Goal: Task Accomplishment & Management: Manage account settings

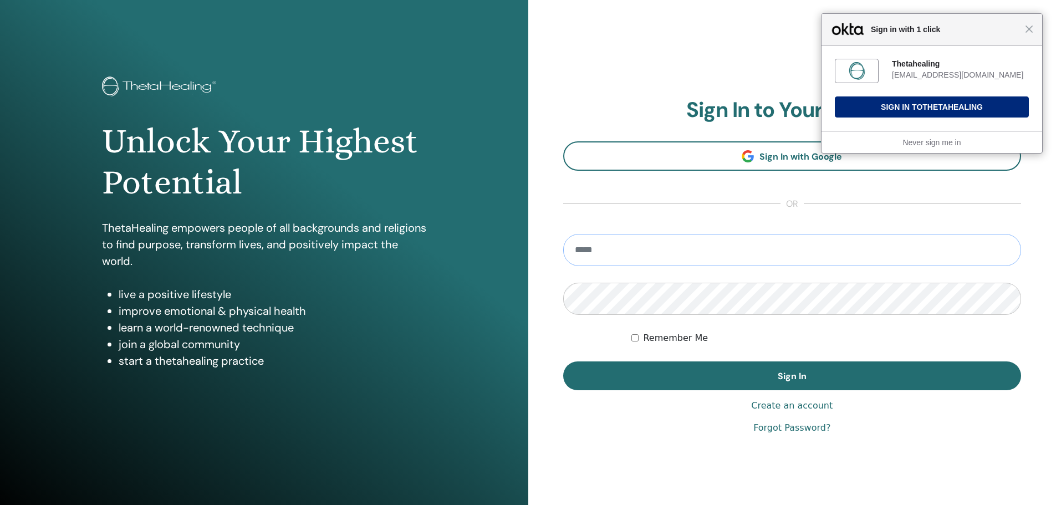
type input "**********"
click at [910, 110] on button "Sign In to Thetahealing" at bounding box center [932, 106] width 194 height 21
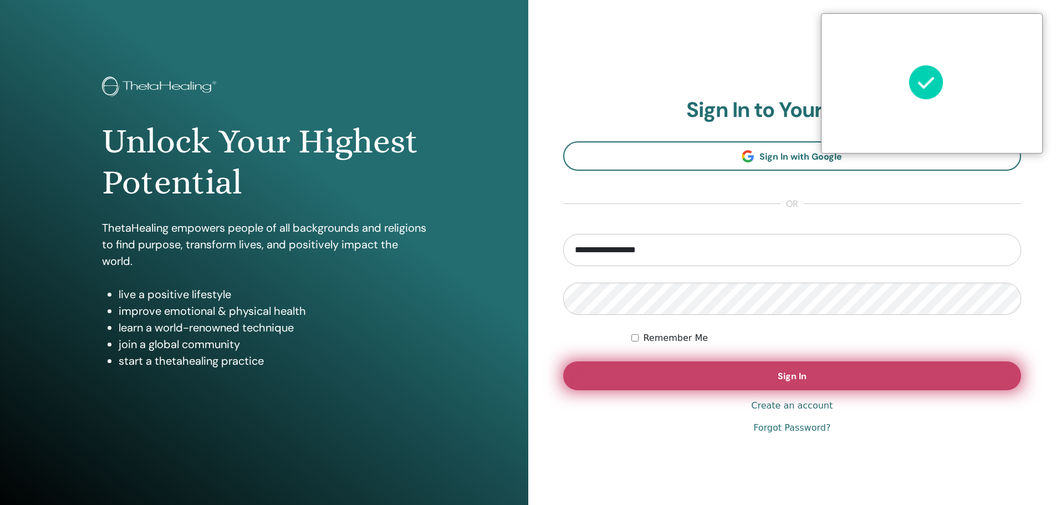
click at [769, 377] on button "Sign In" at bounding box center [792, 375] width 458 height 29
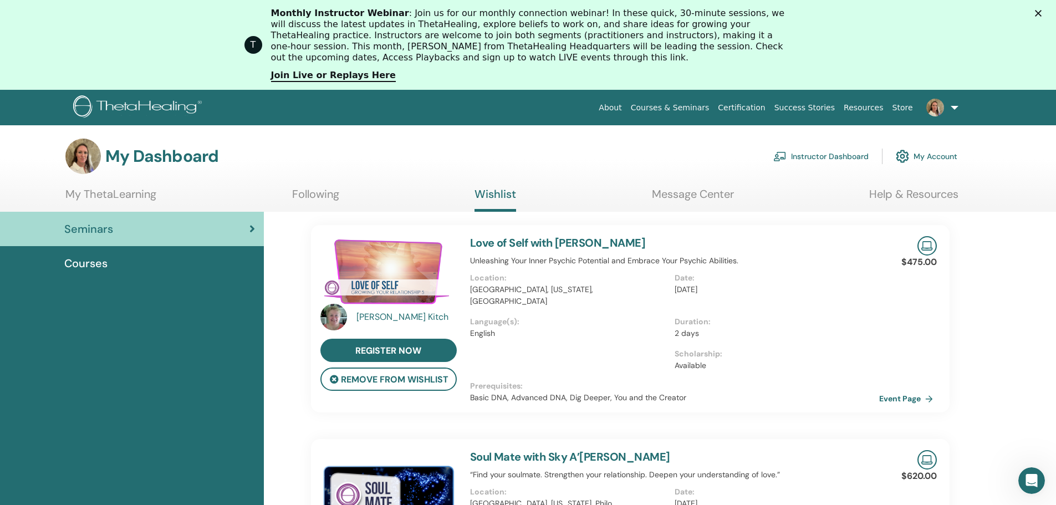
click at [943, 104] on img at bounding box center [935, 108] width 18 height 18
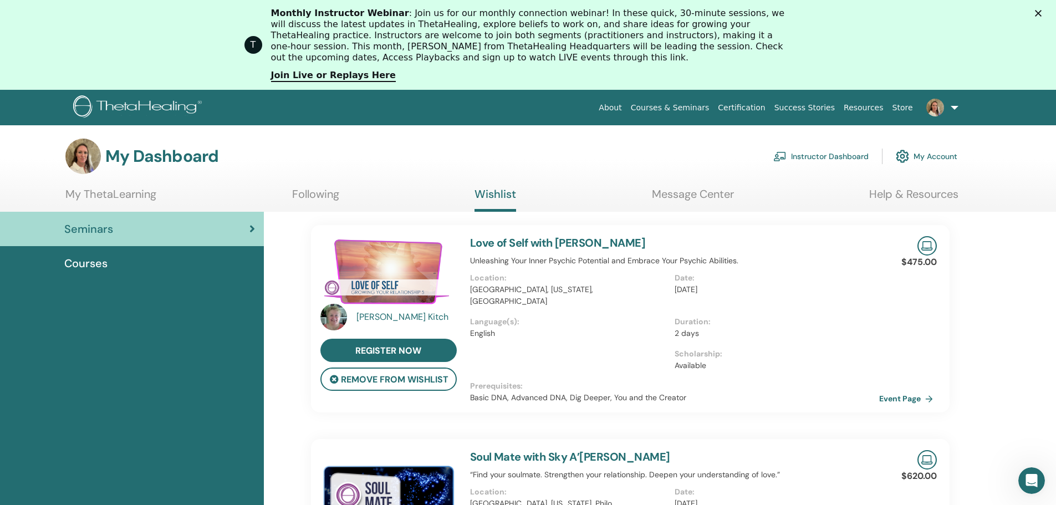
click at [940, 156] on link "My Account" at bounding box center [927, 156] width 62 height 24
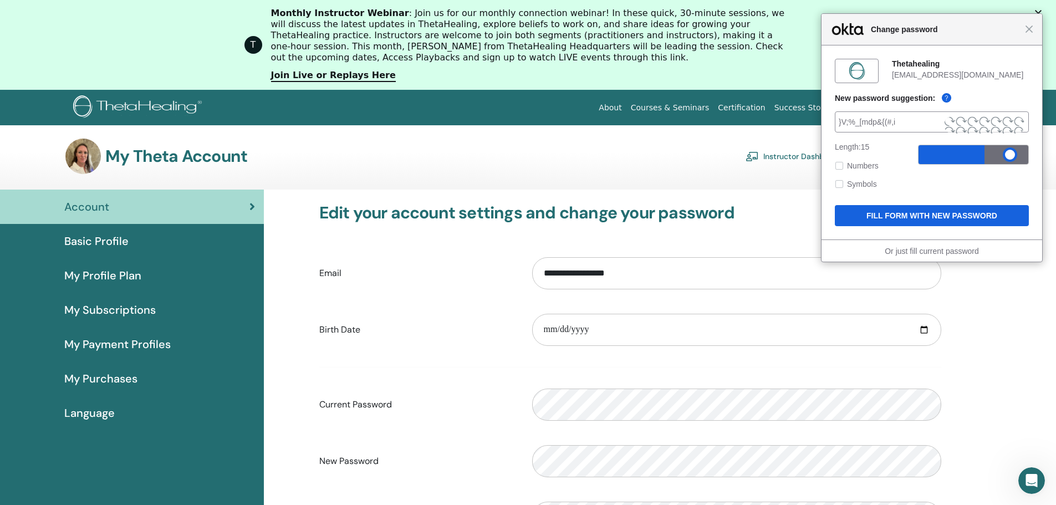
click at [118, 237] on span "Basic Profile" at bounding box center [96, 241] width 64 height 17
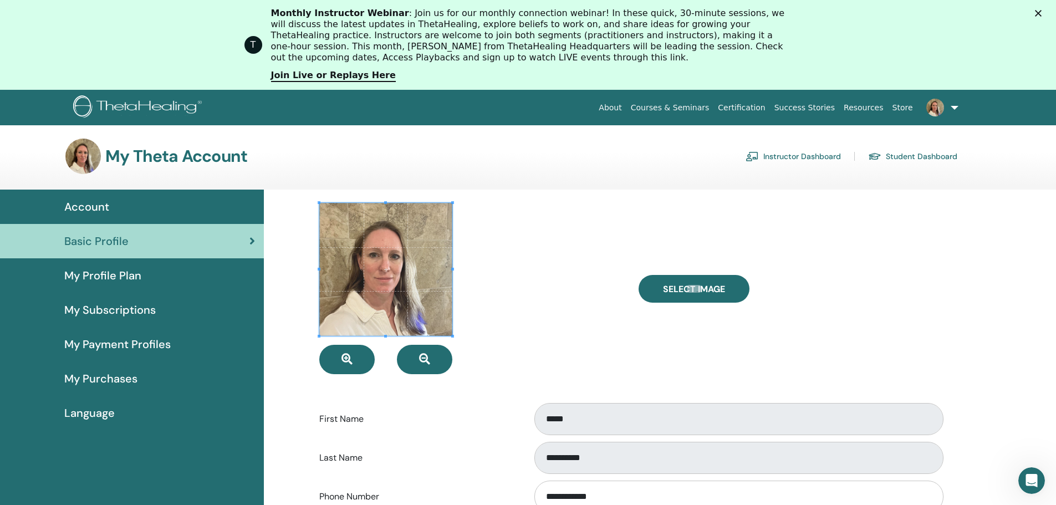
click at [118, 210] on div "Account" at bounding box center [132, 206] width 246 height 17
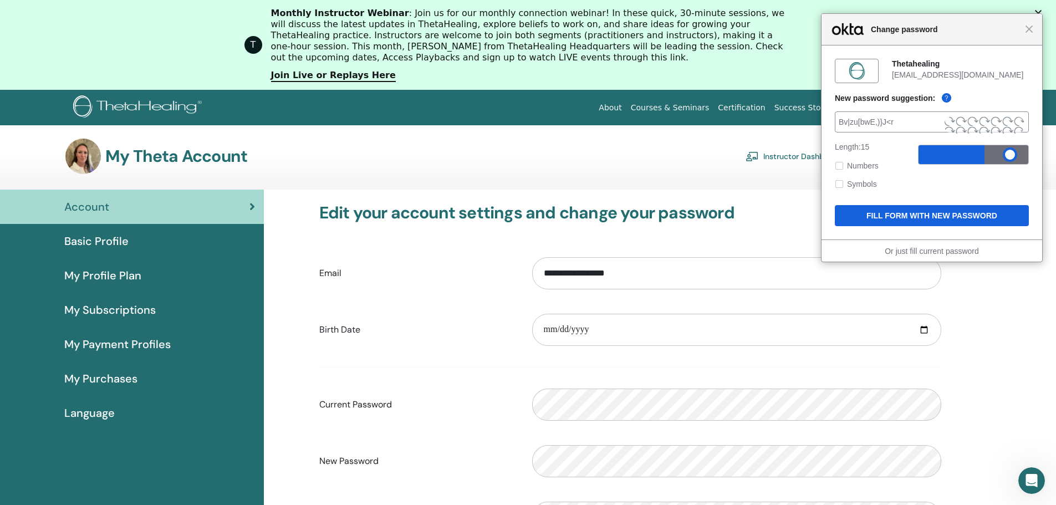
click at [1032, 35] on div "Close Change password" at bounding box center [931, 30] width 221 height 32
click at [1028, 30] on span "Close" at bounding box center [1028, 29] width 8 height 8
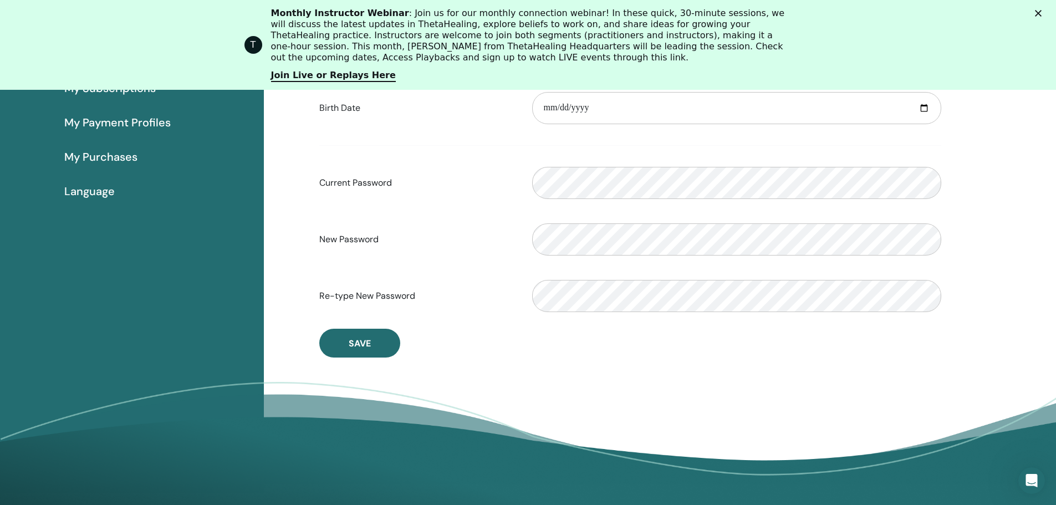
scroll to position [135, 0]
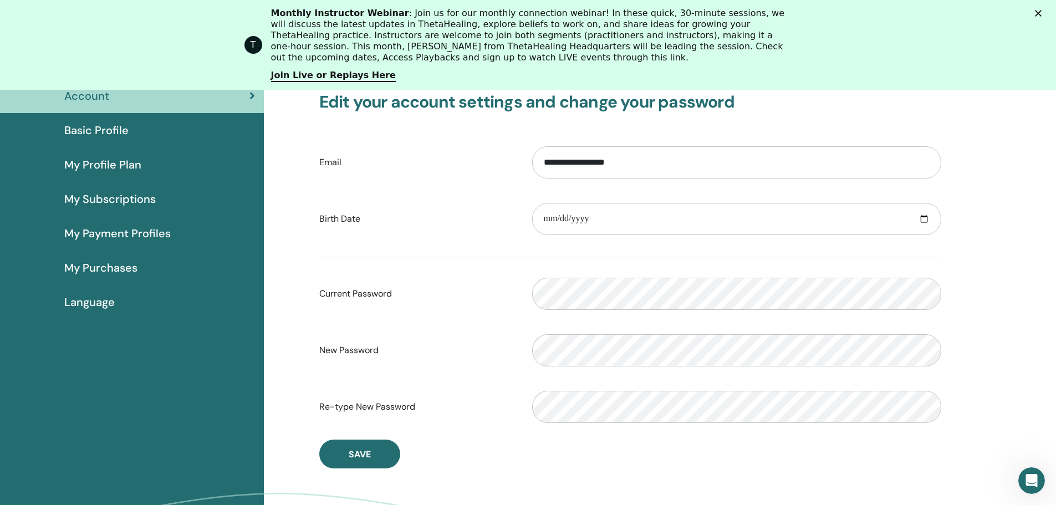
click at [98, 236] on span "My Payment Profiles" at bounding box center [117, 233] width 106 height 17
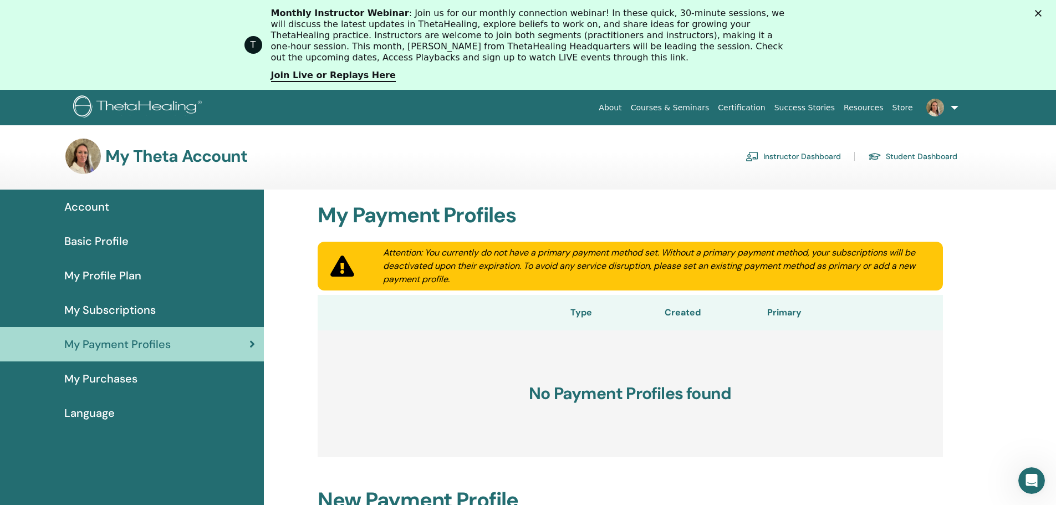
click at [101, 309] on span "My Subscriptions" at bounding box center [109, 309] width 91 height 17
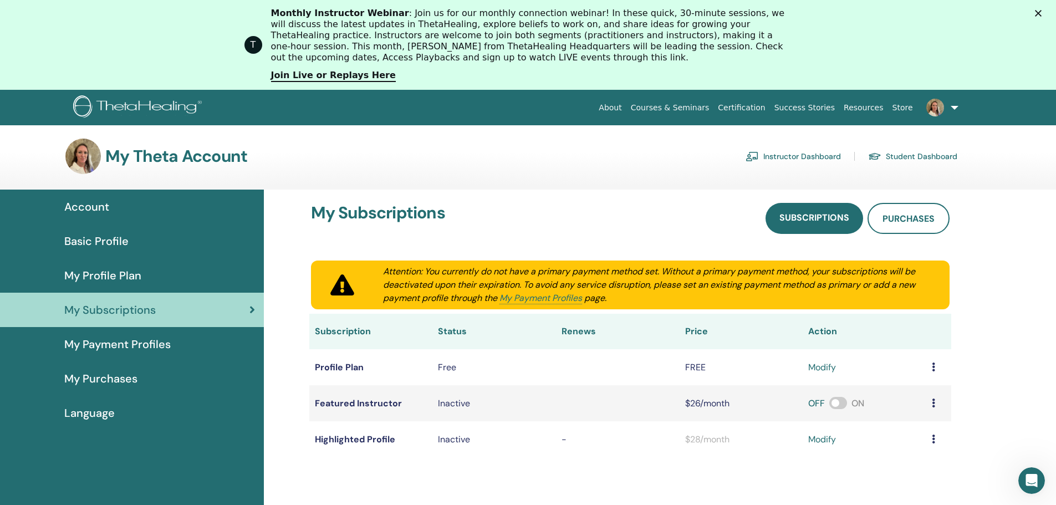
click at [104, 274] on span "My Profile Plan" at bounding box center [102, 275] width 77 height 17
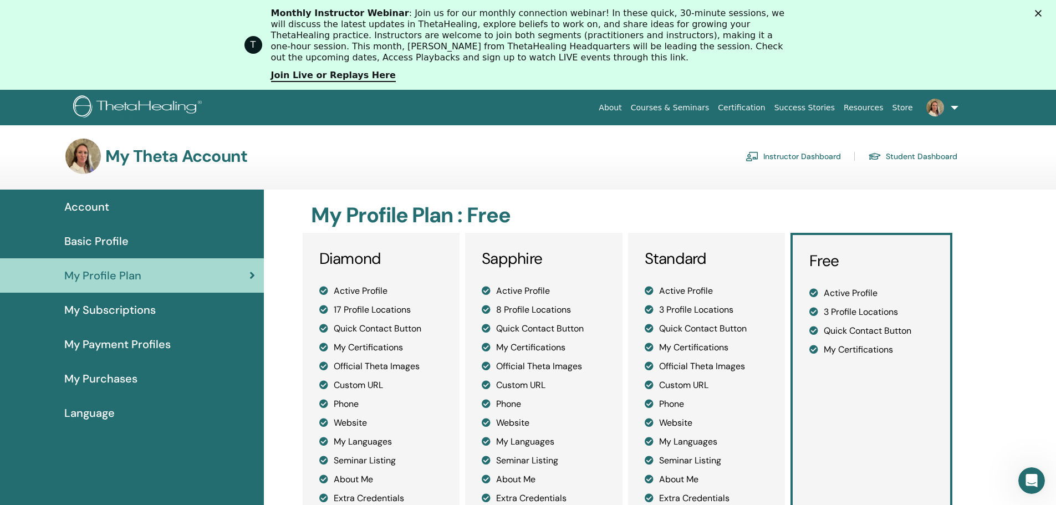
click at [175, 242] on div "Basic Profile" at bounding box center [132, 241] width 246 height 17
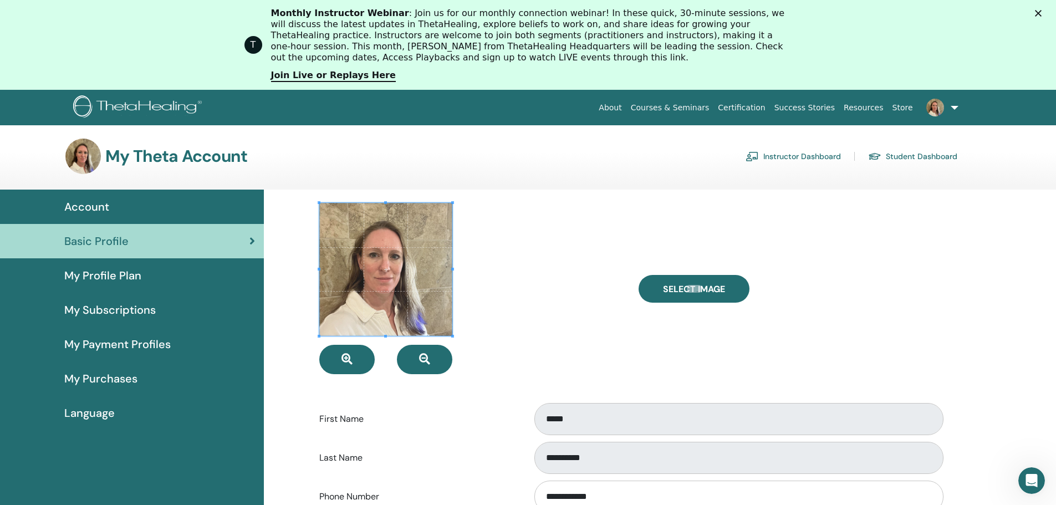
click at [159, 108] on img at bounding box center [139, 107] width 132 height 25
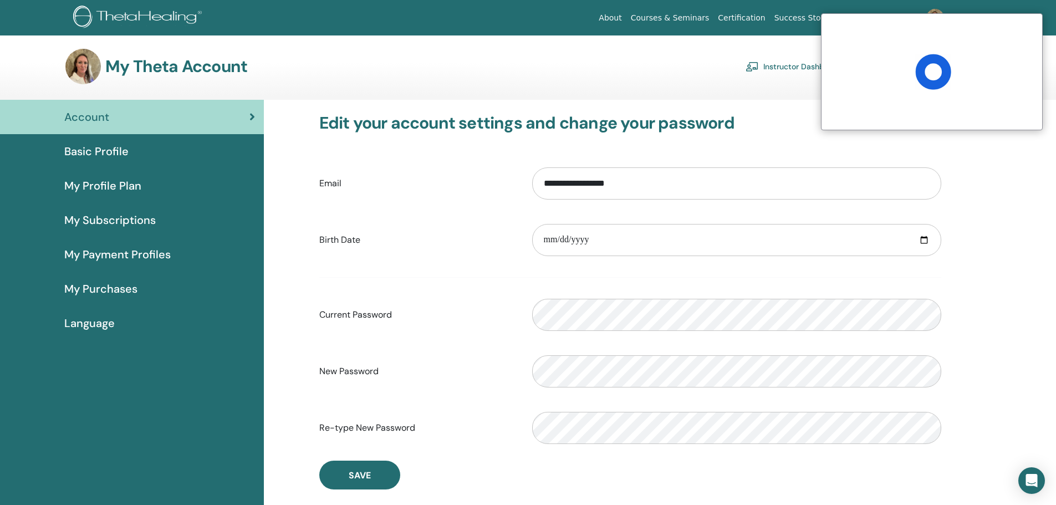
click at [121, 190] on span "My Profile Plan" at bounding box center [102, 185] width 77 height 17
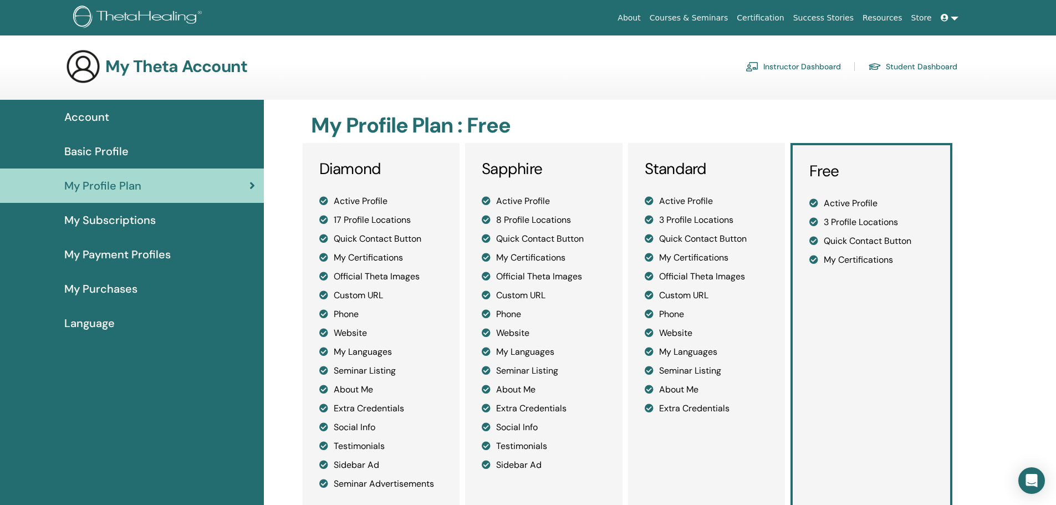
click at [103, 153] on span "Basic Profile" at bounding box center [96, 151] width 64 height 17
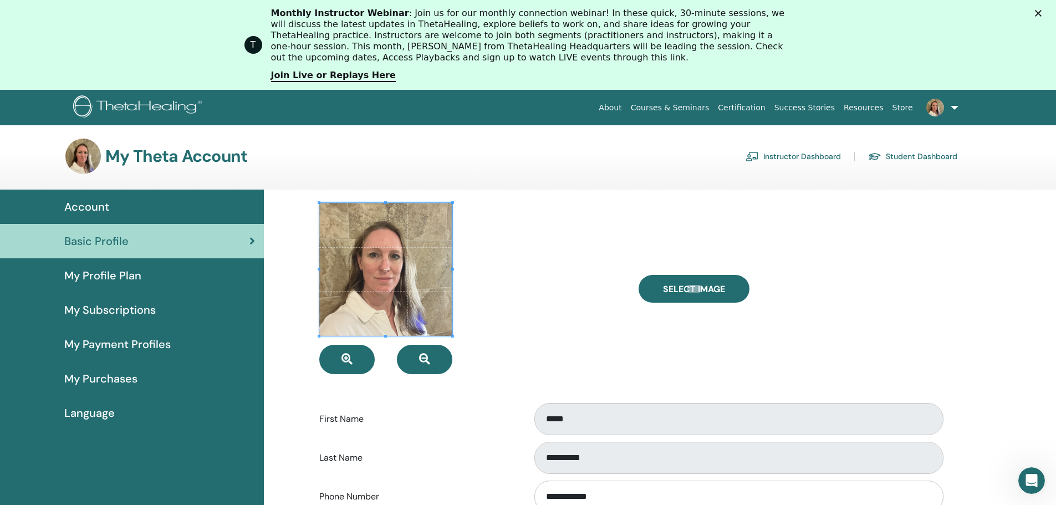
click at [105, 176] on section "My Theta Account Instructor Dashboard Student Dashboard" at bounding box center [528, 164] width 1056 height 51
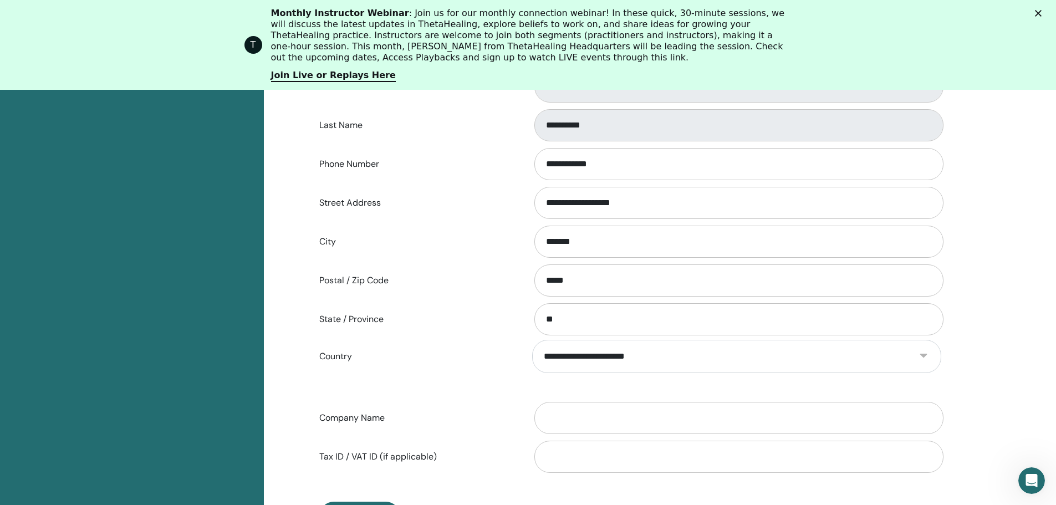
scroll to position [412, 0]
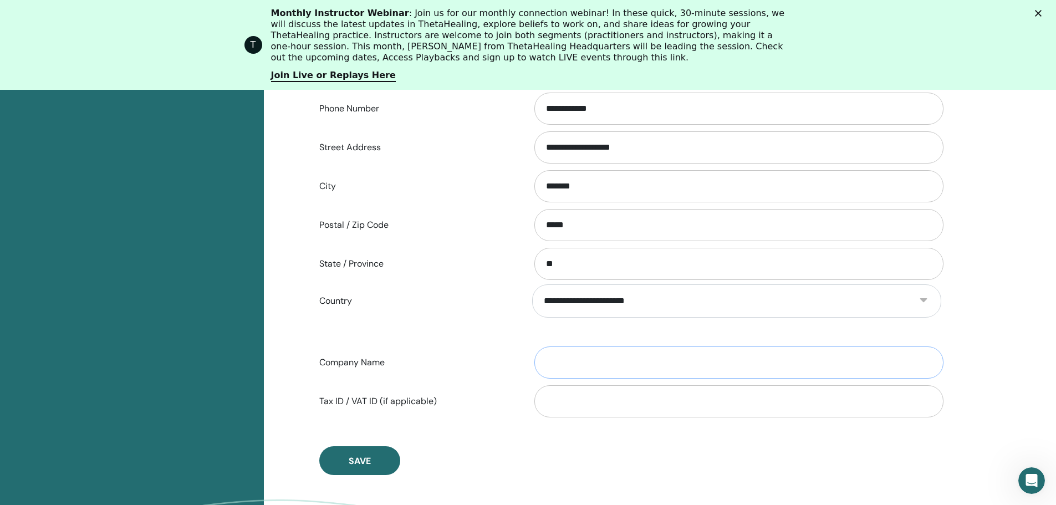
click at [643, 369] on input "Company Name" at bounding box center [738, 362] width 409 height 32
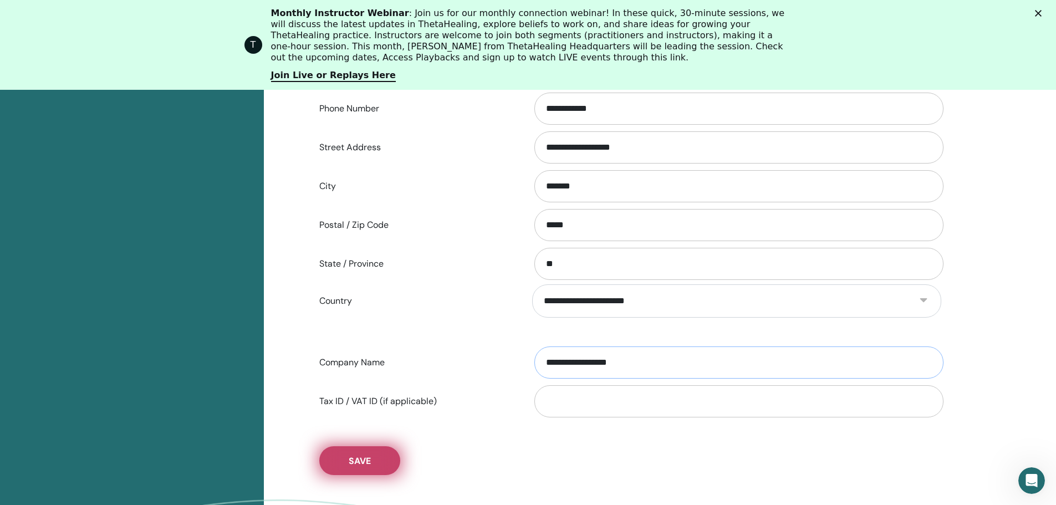
type input "**********"
click at [370, 467] on button "Save" at bounding box center [359, 460] width 81 height 29
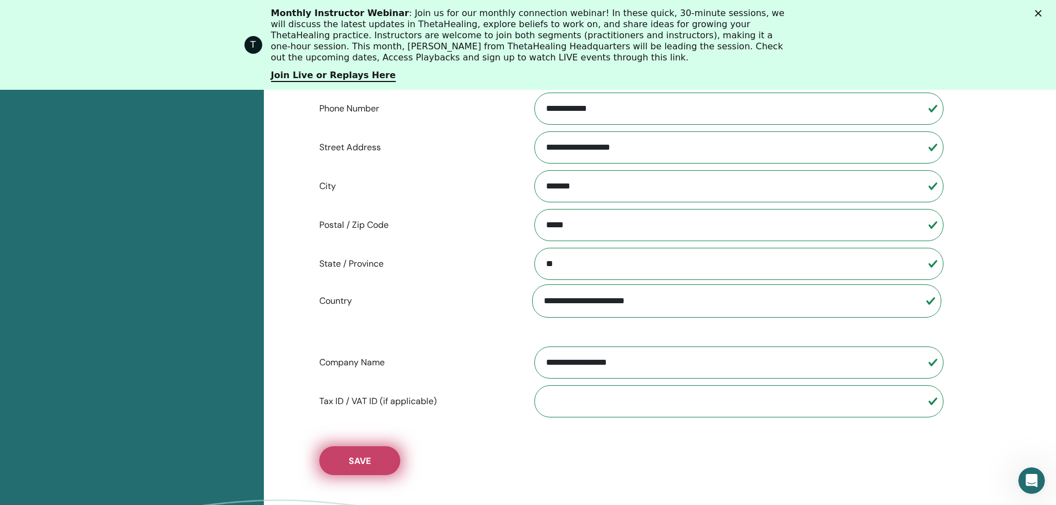
click at [357, 462] on span "Save" at bounding box center [360, 461] width 22 height 12
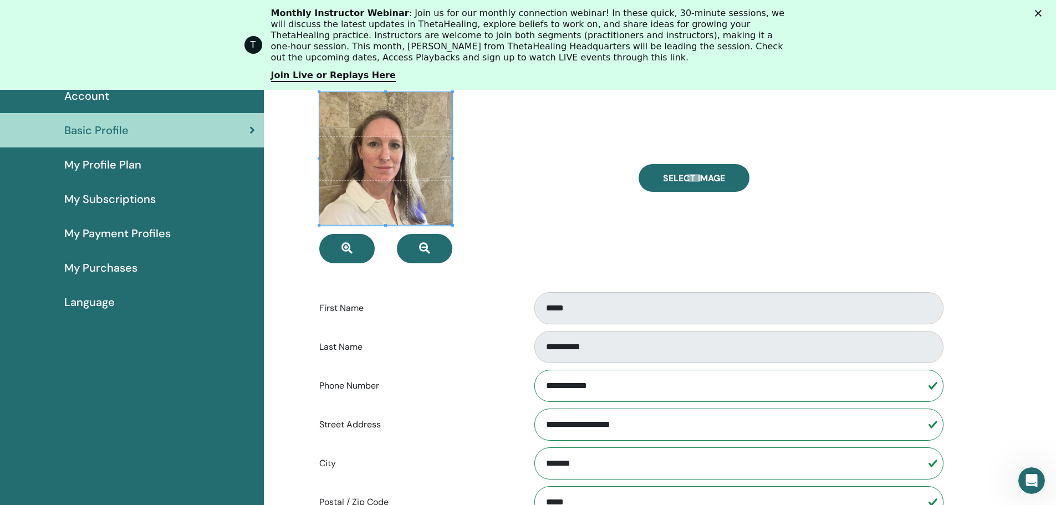
scroll to position [0, 0]
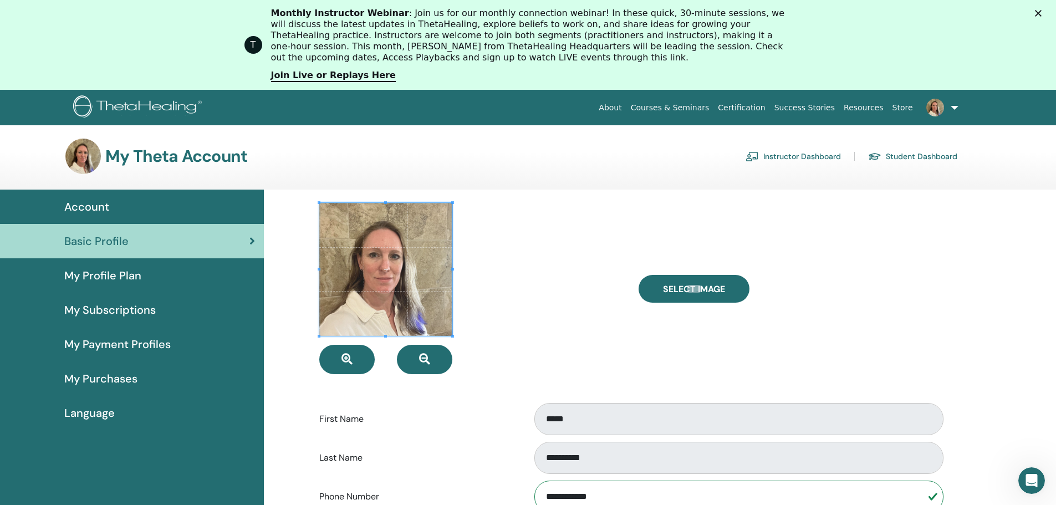
click at [141, 209] on div "Account" at bounding box center [132, 206] width 246 height 17
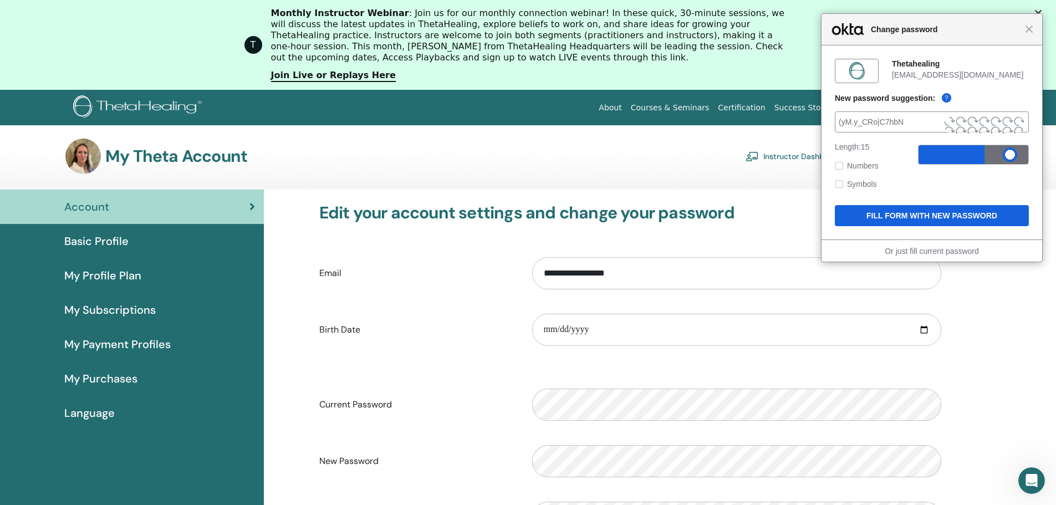
click at [184, 154] on h3 "My Theta Account" at bounding box center [176, 156] width 142 height 20
click at [104, 237] on span "Basic Profile" at bounding box center [96, 241] width 64 height 17
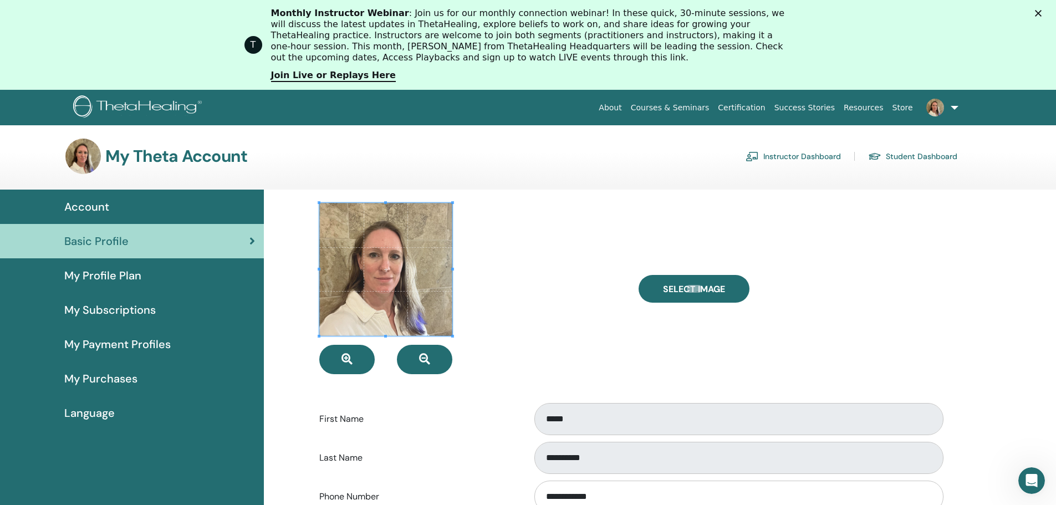
click at [626, 110] on link "About" at bounding box center [610, 108] width 32 height 21
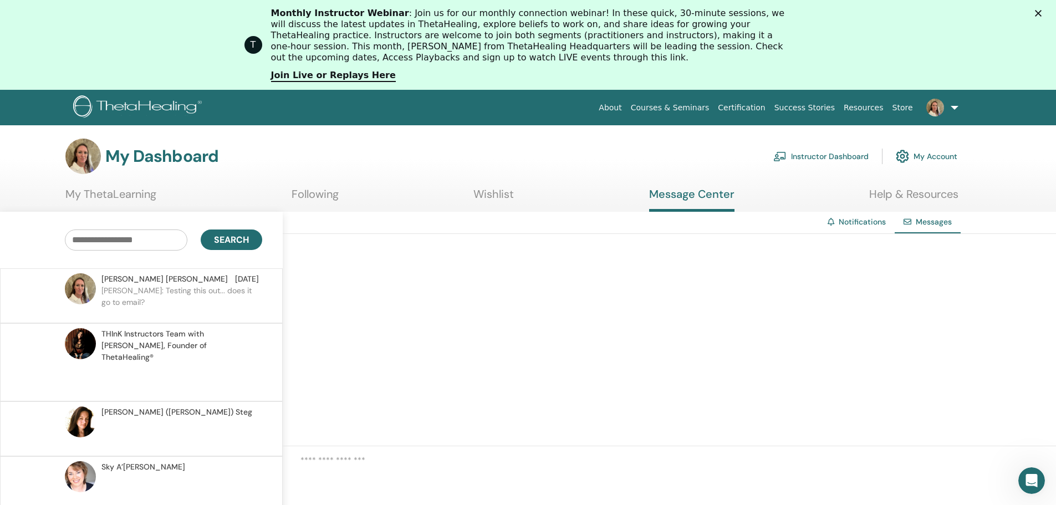
click at [144, 196] on link "My ThetaLearning" at bounding box center [110, 198] width 91 height 22
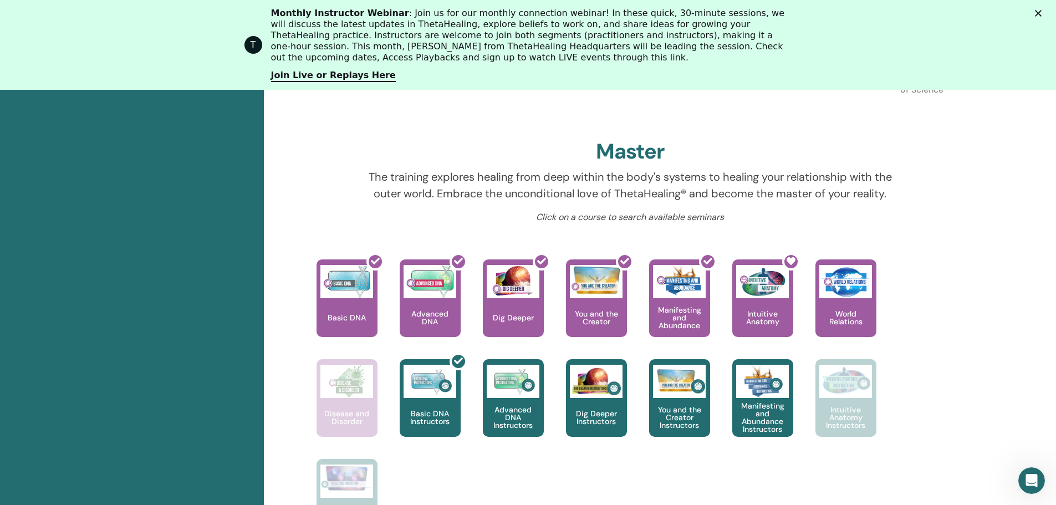
scroll to position [196, 0]
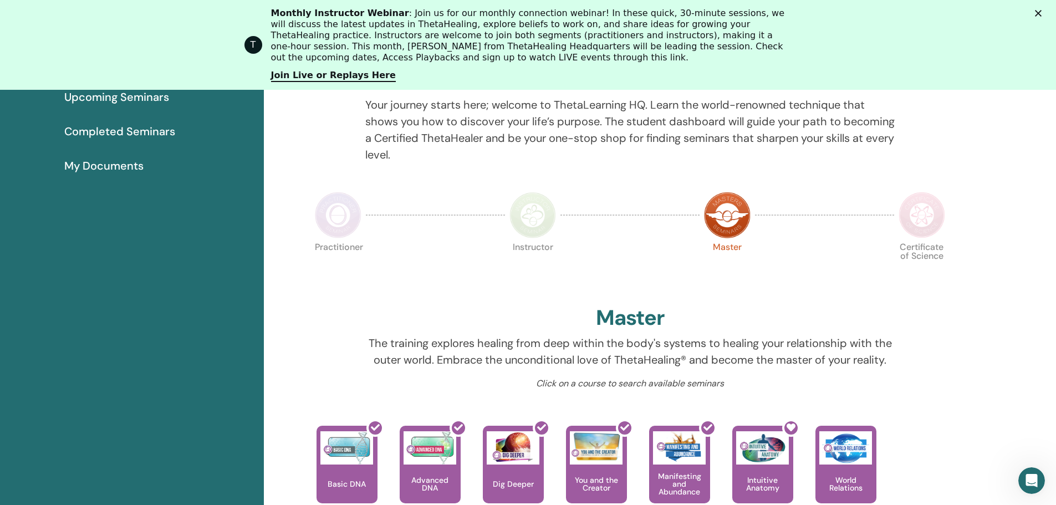
click at [536, 216] on img at bounding box center [532, 215] width 47 height 47
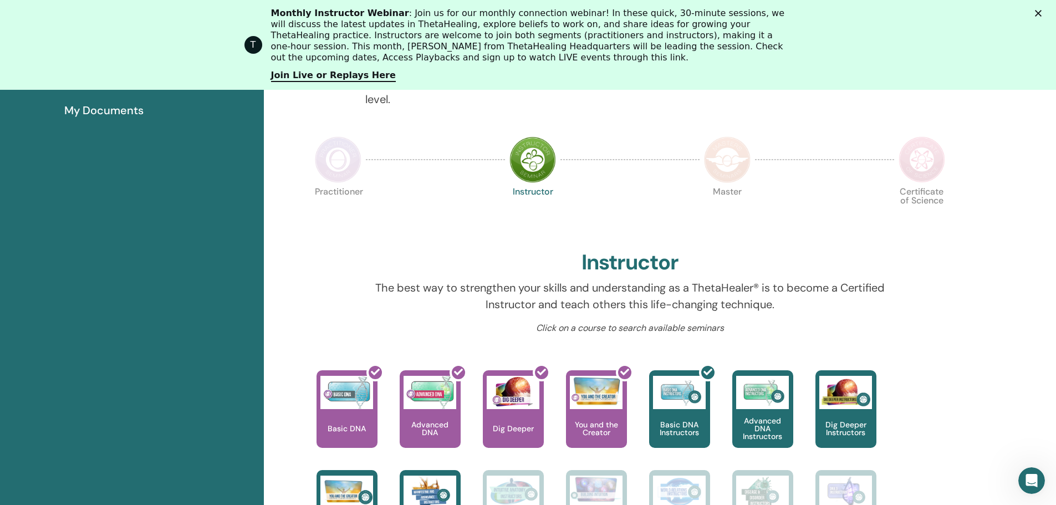
scroll to position [140, 0]
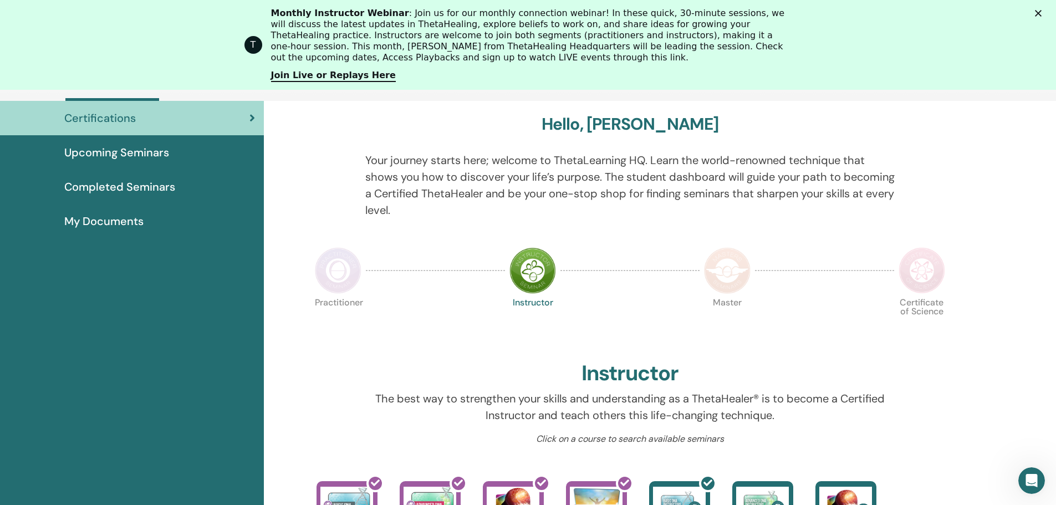
click at [347, 261] on img at bounding box center [338, 270] width 47 height 47
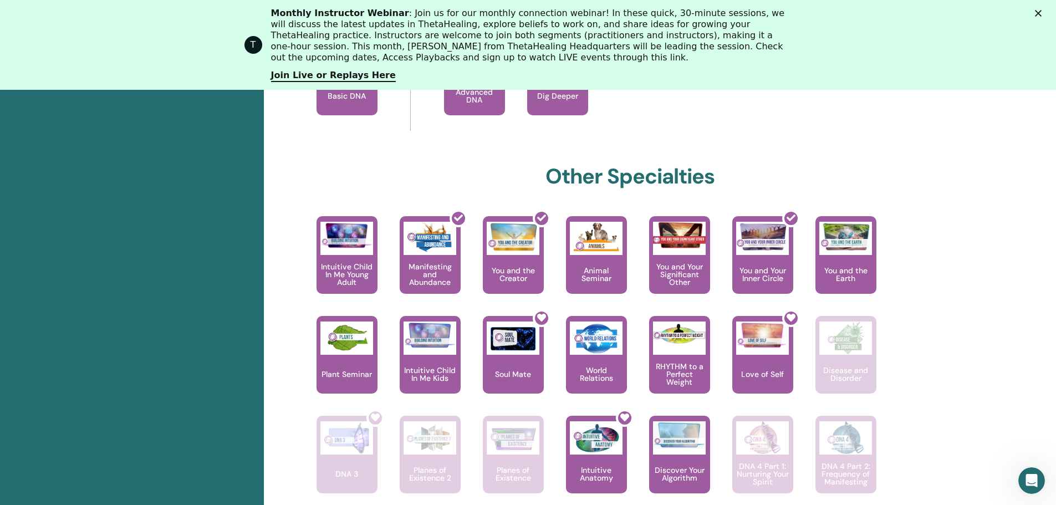
scroll to position [639, 0]
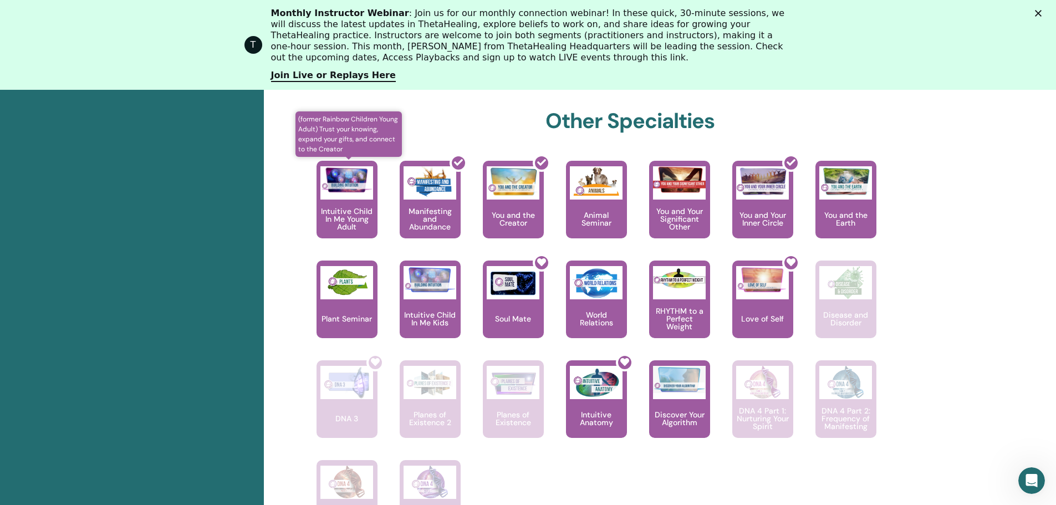
click at [357, 192] on img at bounding box center [346, 179] width 53 height 27
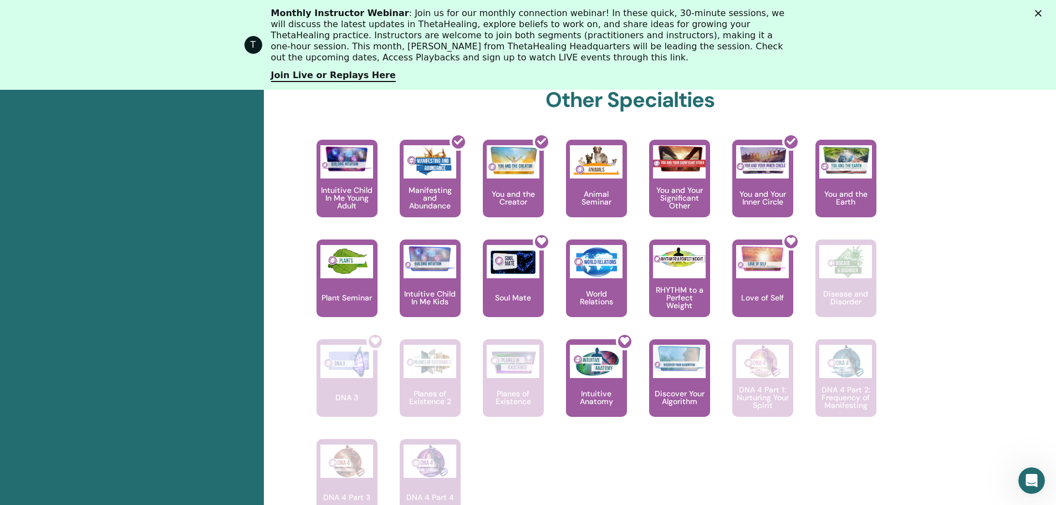
scroll to position [605, 0]
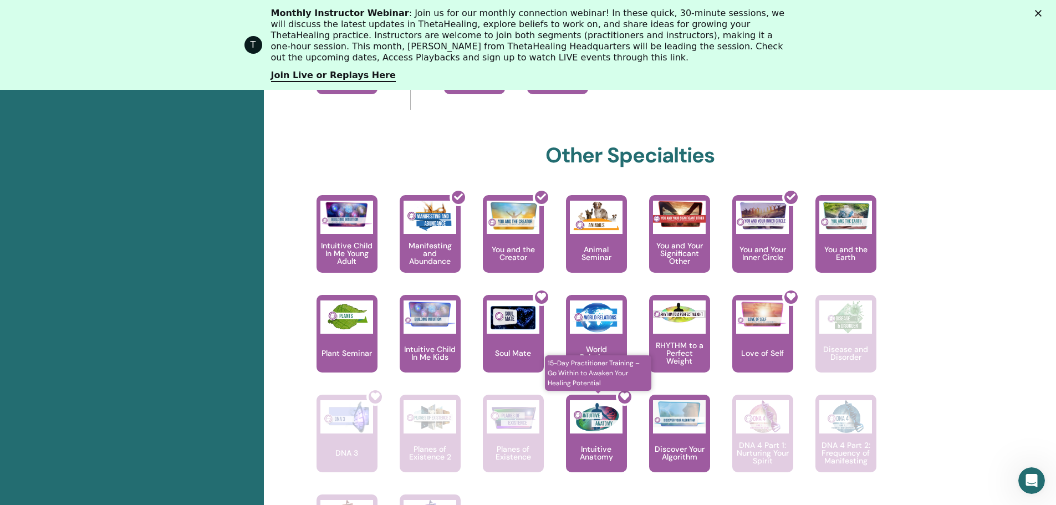
click at [621, 399] on icon at bounding box center [624, 396] width 9 height 9
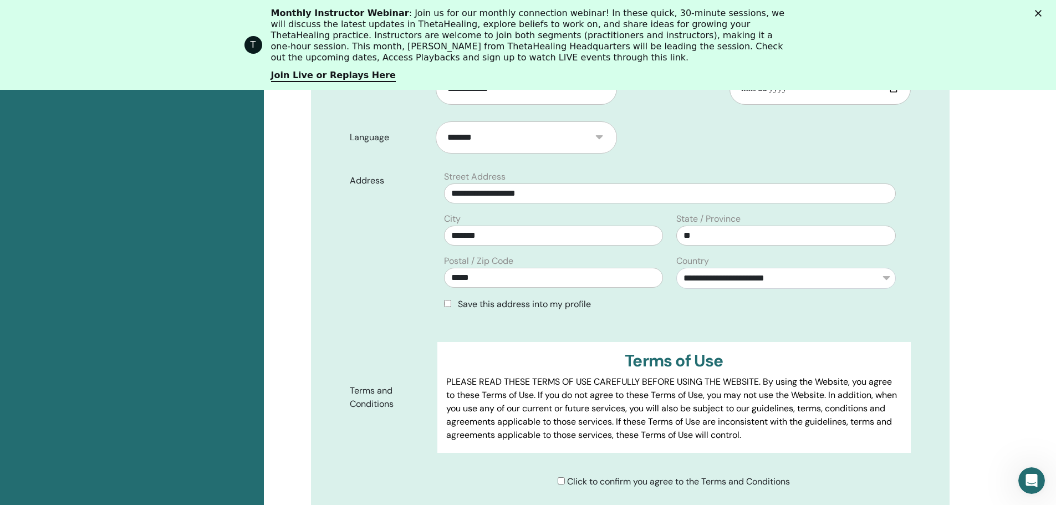
scroll to position [82, 0]
